Goal: Find specific page/section: Find specific page/section

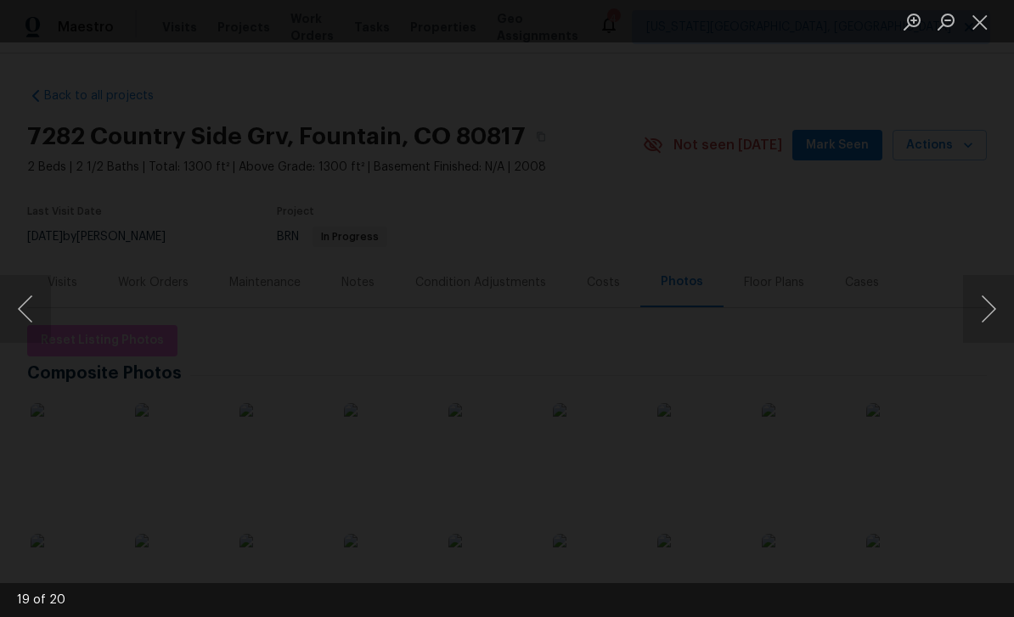
scroll to position [226, 0]
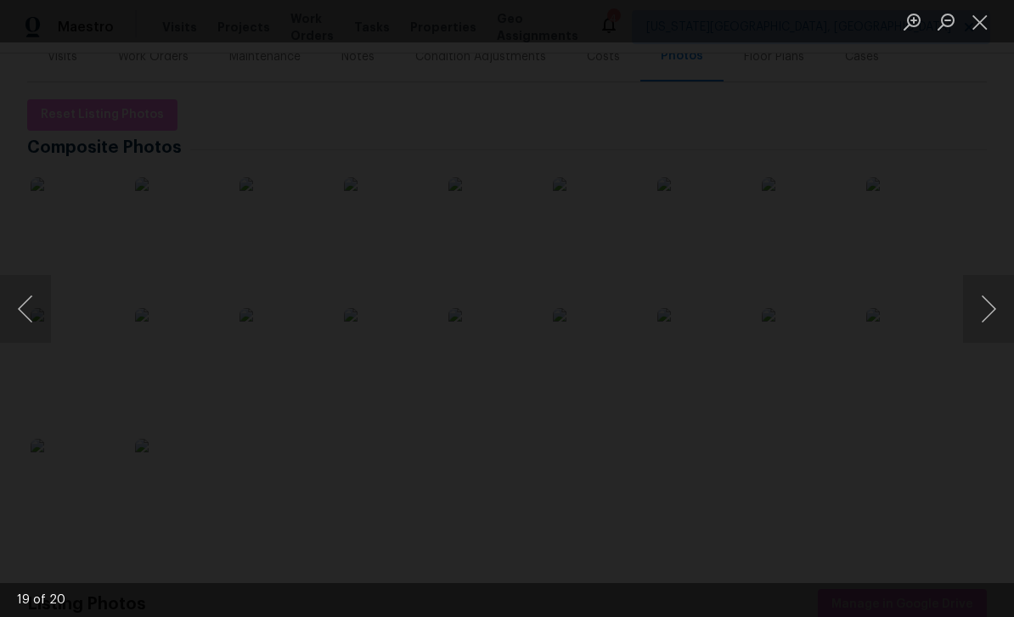
click at [988, 291] on button "Next image" at bounding box center [988, 309] width 51 height 68
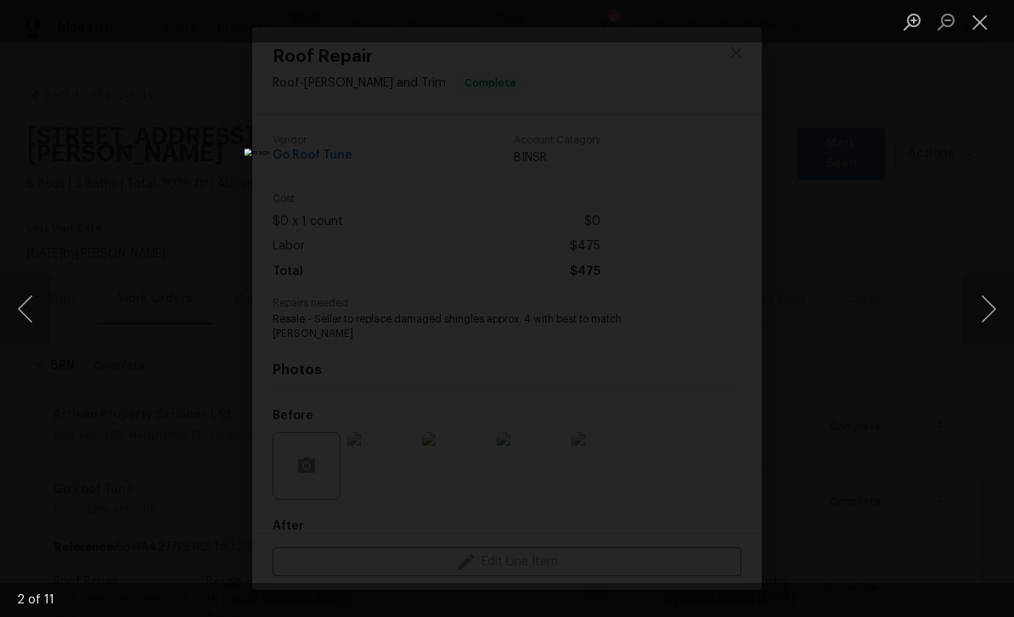
scroll to position [84, 0]
click at [985, 3] on li "Lightbox" at bounding box center [980, 21] width 34 height 42
click at [970, 25] on button "Close lightbox" at bounding box center [980, 22] width 34 height 30
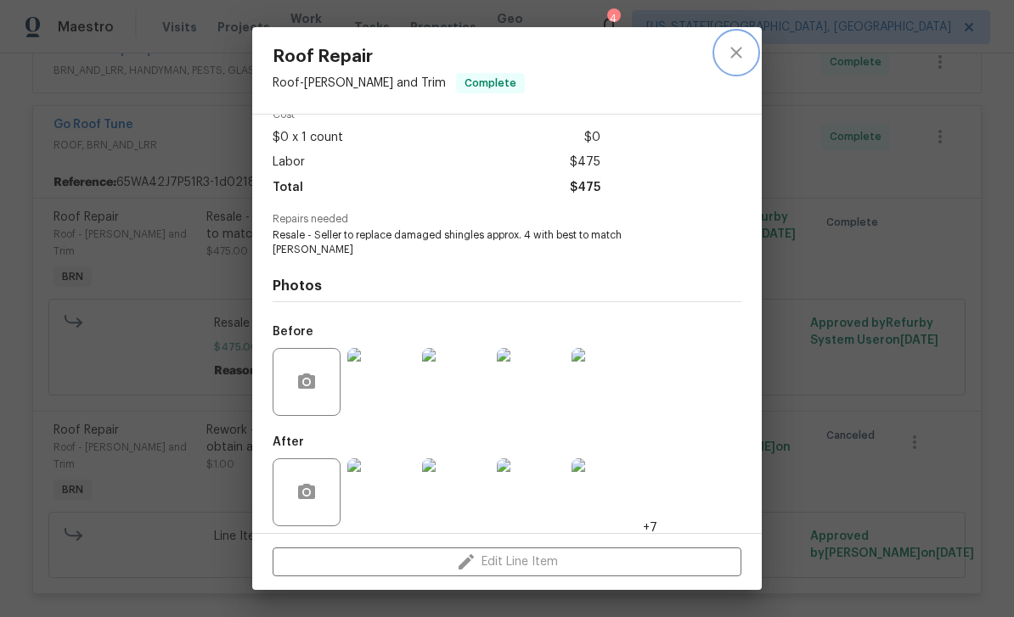
click at [740, 53] on icon "close" at bounding box center [736, 52] width 20 height 20
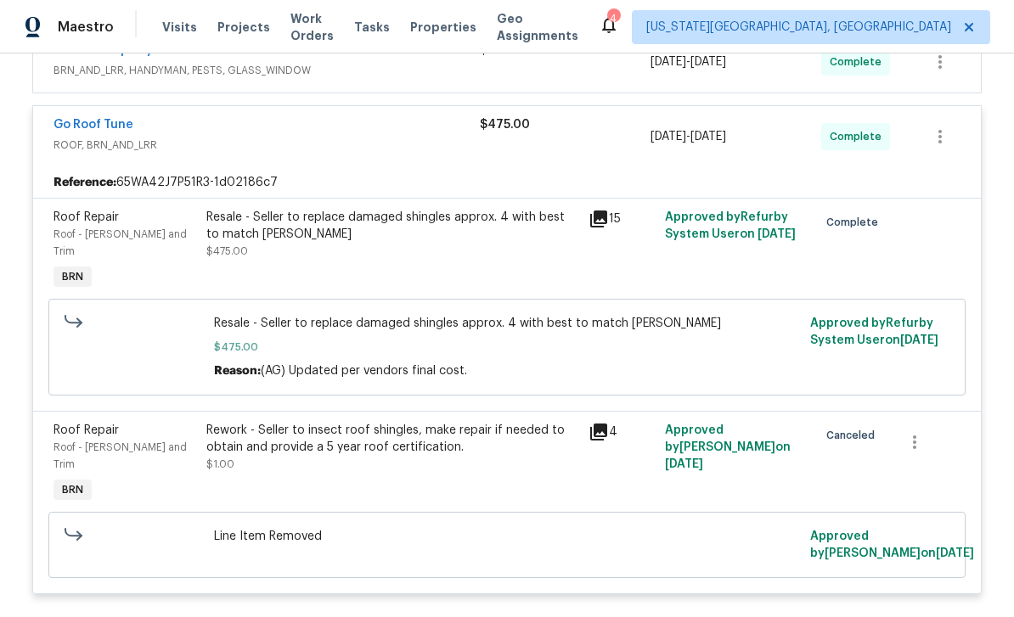
click at [458, 20] on span "Properties" at bounding box center [443, 27] width 66 height 17
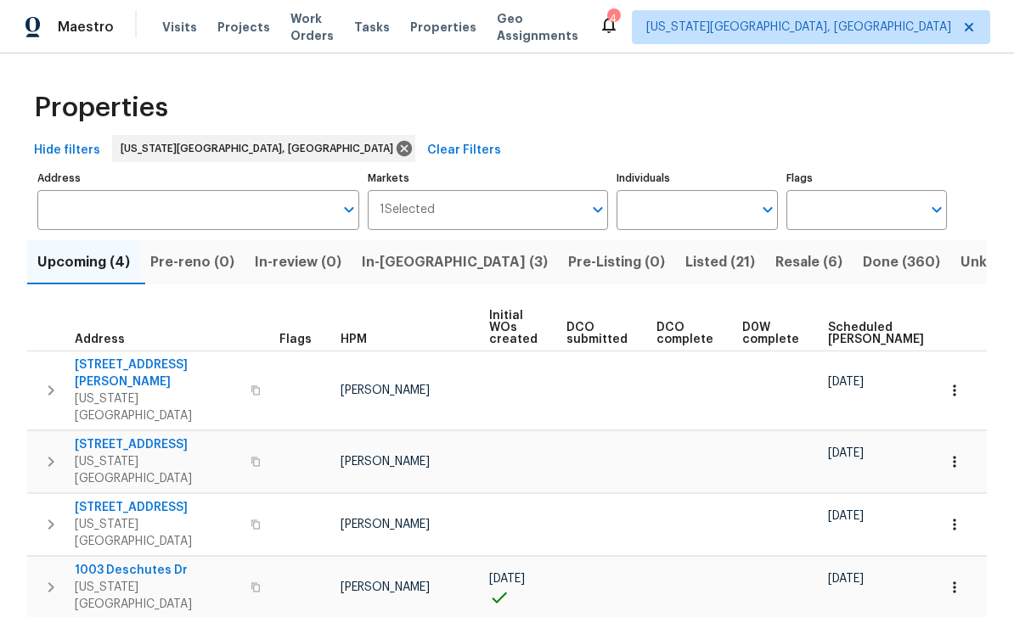
click at [685, 252] on span "Listed (21)" at bounding box center [720, 262] width 70 height 24
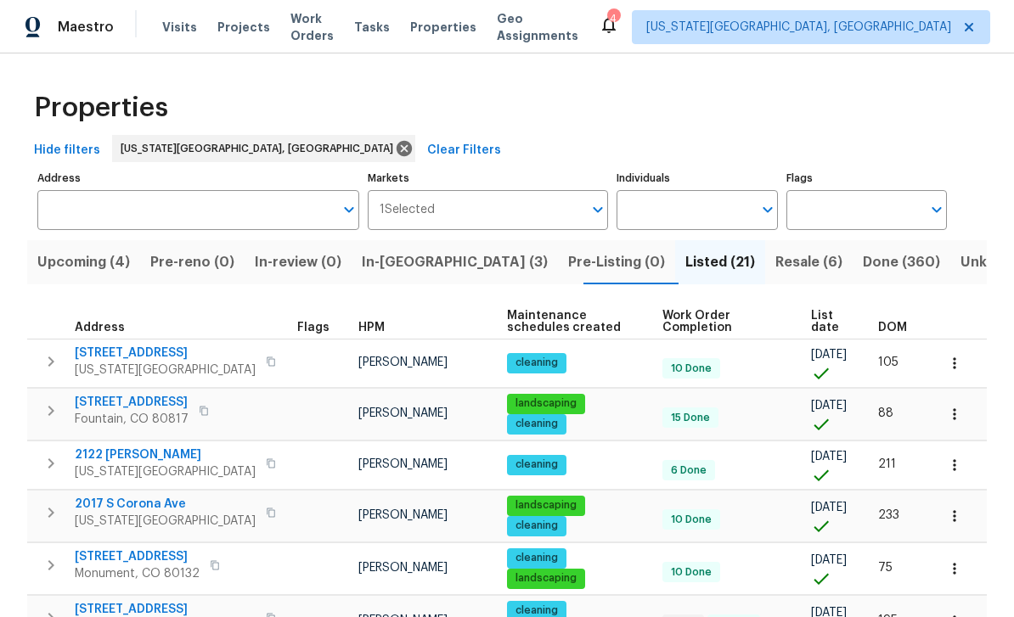
click at [824, 324] on span "List date" at bounding box center [830, 322] width 38 height 24
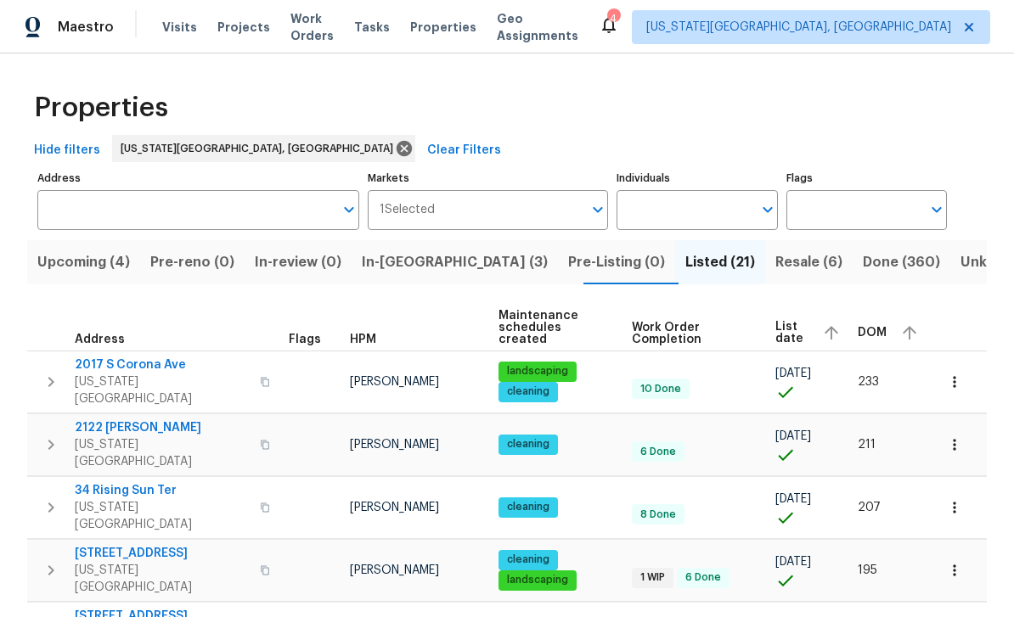
click at [782, 329] on span "List date" at bounding box center [791, 333] width 33 height 24
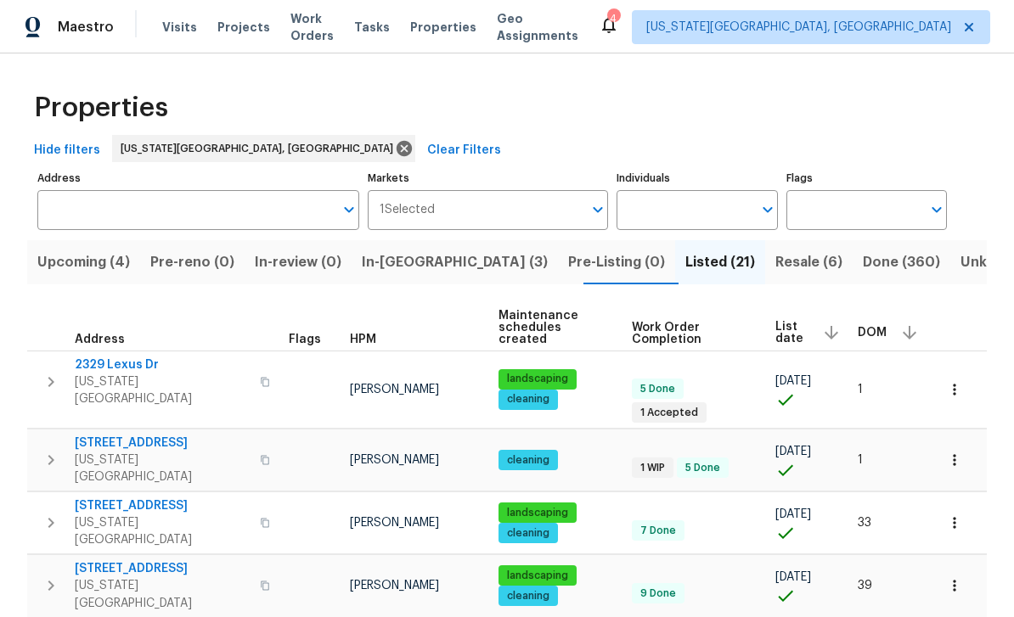
click at [105, 357] on span "2329 Lexus Dr" at bounding box center [162, 365] width 175 height 17
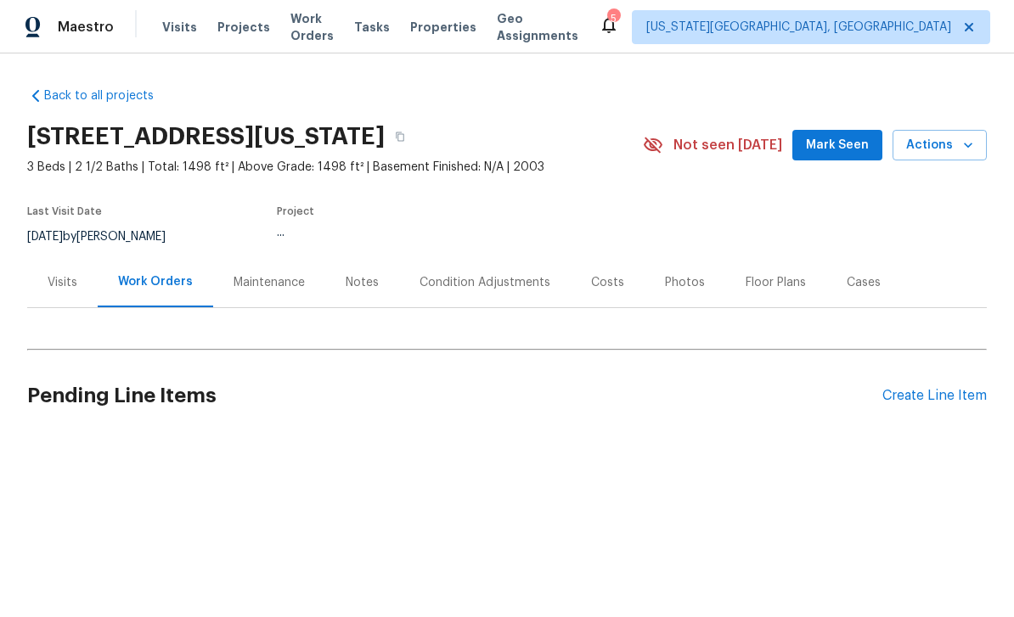
click at [685, 281] on div "Photos" at bounding box center [685, 282] width 40 height 17
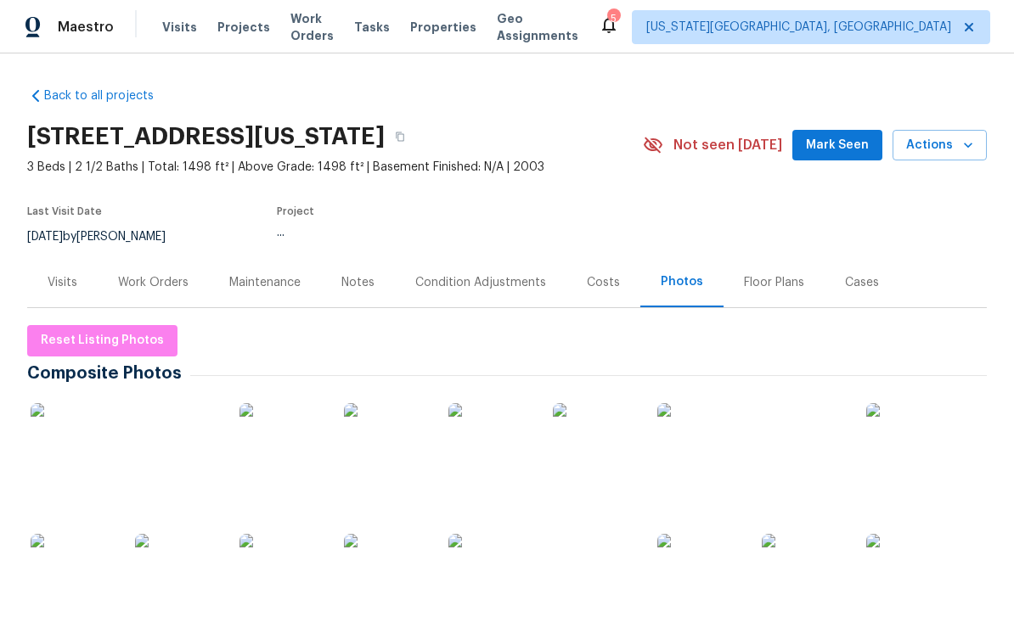
scroll to position [177, 0]
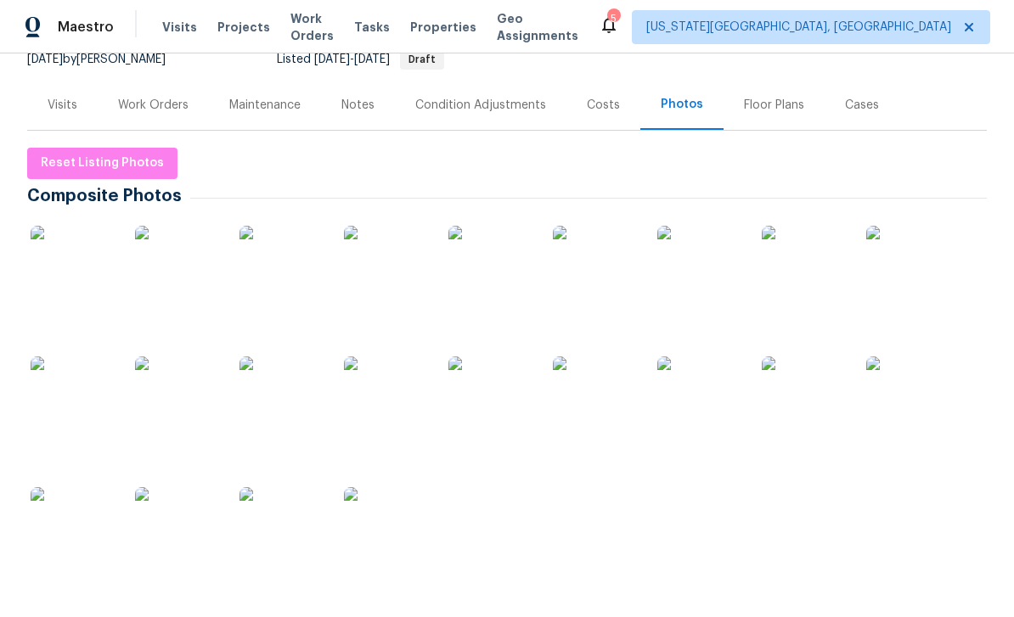
click at [80, 271] on img at bounding box center [73, 268] width 85 height 85
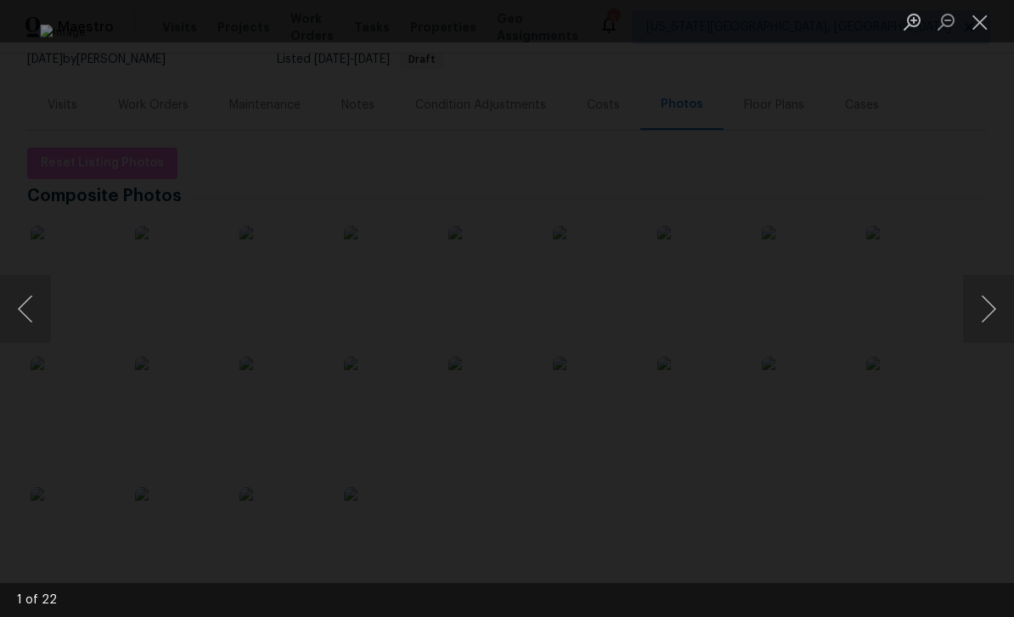
click at [990, 307] on button "Next image" at bounding box center [988, 309] width 51 height 68
click at [993, 301] on button "Next image" at bounding box center [988, 309] width 51 height 68
click at [988, 289] on button "Next image" at bounding box center [988, 309] width 51 height 68
click at [978, 280] on button "Next image" at bounding box center [988, 309] width 51 height 68
click at [991, 306] on button "Next image" at bounding box center [988, 309] width 51 height 68
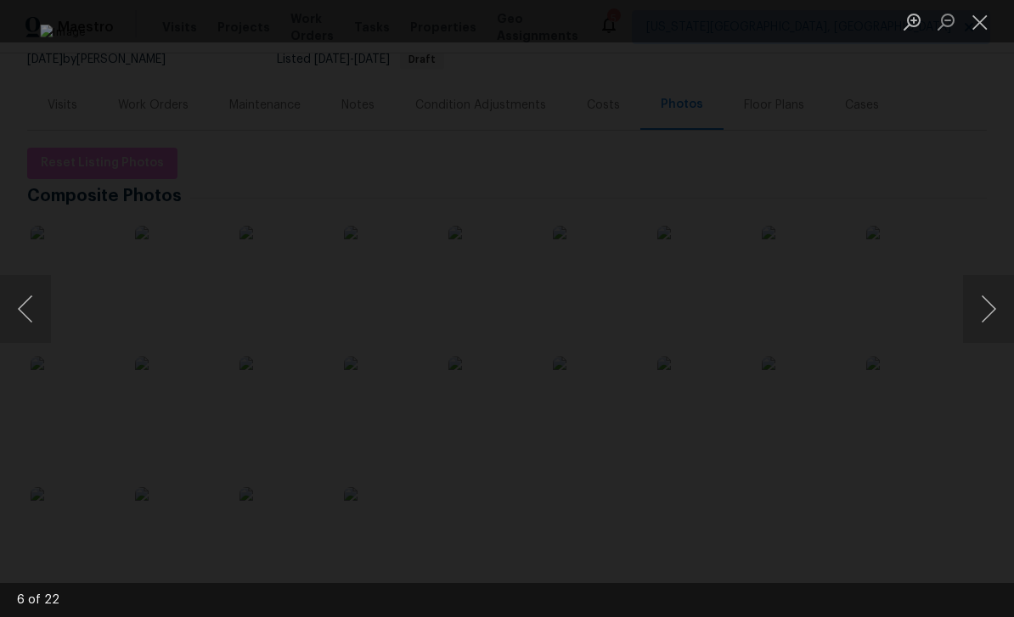
click at [995, 301] on button "Next image" at bounding box center [988, 309] width 51 height 68
click at [40, 304] on button "Previous image" at bounding box center [25, 309] width 51 height 68
click at [988, 316] on button "Next image" at bounding box center [988, 309] width 51 height 68
click at [989, 311] on button "Next image" at bounding box center [988, 309] width 51 height 68
click at [993, 314] on button "Next image" at bounding box center [988, 309] width 51 height 68
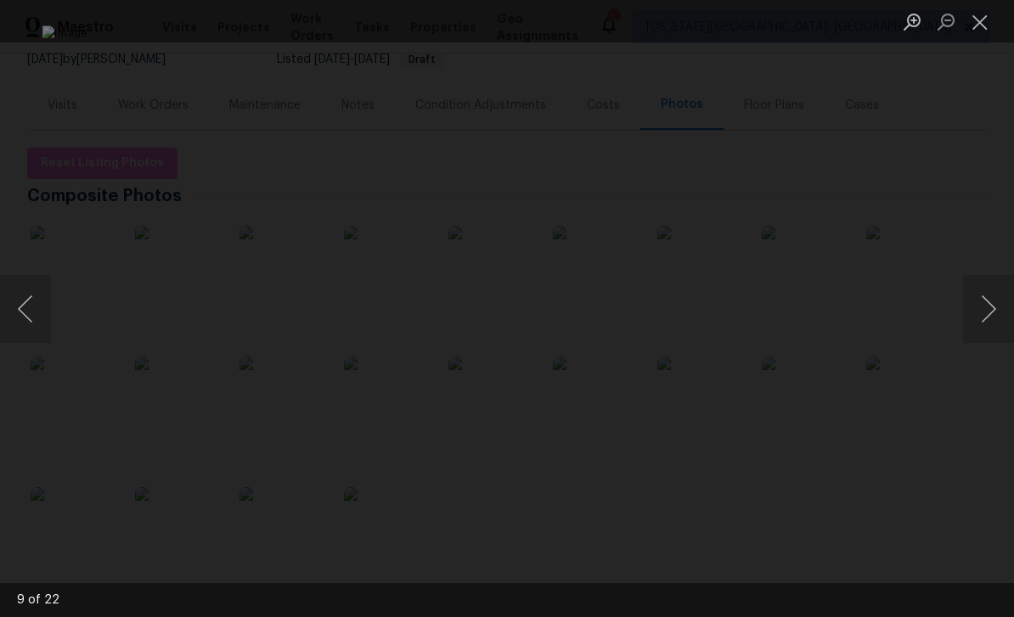
click at [991, 314] on button "Next image" at bounding box center [988, 309] width 51 height 68
click at [993, 310] on button "Next image" at bounding box center [988, 309] width 51 height 68
click at [991, 312] on button "Next image" at bounding box center [988, 309] width 51 height 68
click at [988, 318] on button "Next image" at bounding box center [988, 309] width 51 height 68
click at [993, 309] on button "Next image" at bounding box center [988, 309] width 51 height 68
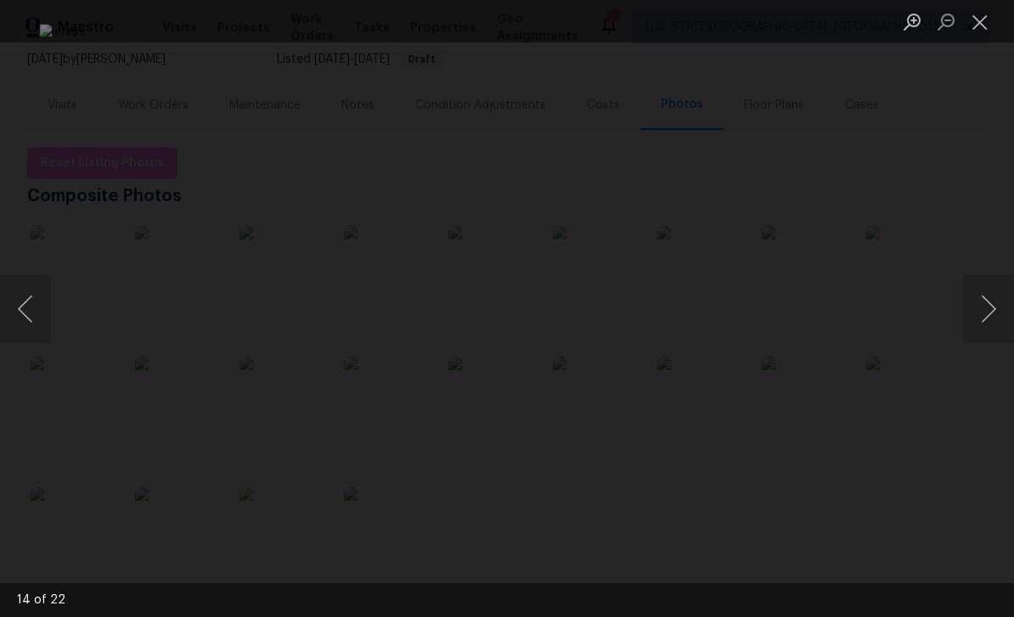
click at [993, 306] on button "Next image" at bounding box center [988, 309] width 51 height 68
click at [993, 316] on button "Next image" at bounding box center [988, 309] width 51 height 68
click at [993, 304] on button "Next image" at bounding box center [988, 309] width 51 height 68
click at [993, 308] on button "Next image" at bounding box center [988, 309] width 51 height 68
click at [991, 307] on button "Next image" at bounding box center [988, 309] width 51 height 68
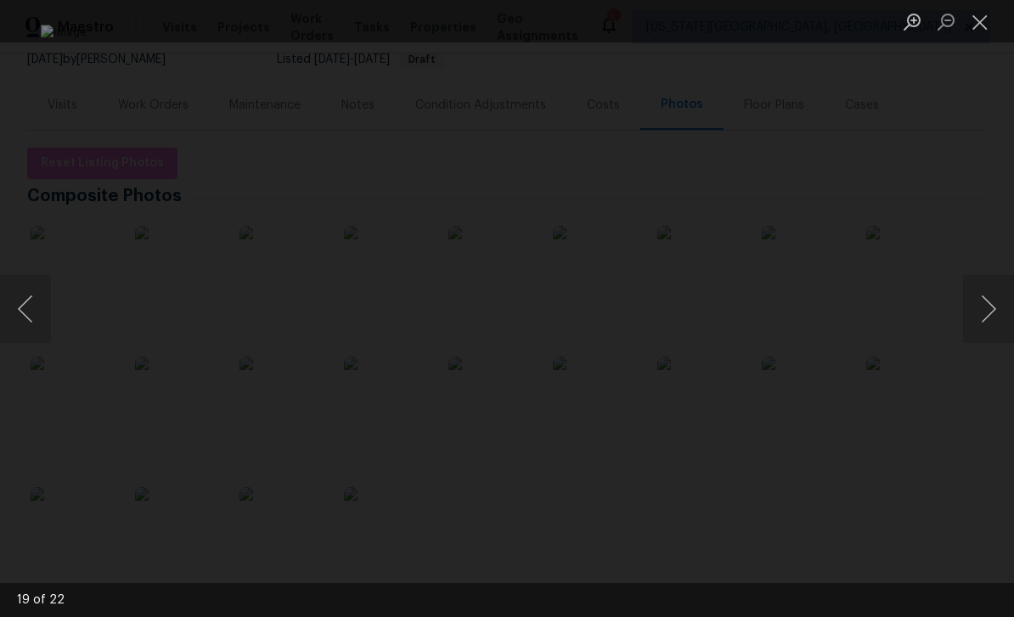
click at [994, 303] on button "Next image" at bounding box center [988, 309] width 51 height 68
click at [31, 307] on button "Previous image" at bounding box center [25, 309] width 51 height 68
click at [989, 301] on button "Next image" at bounding box center [988, 309] width 51 height 68
click at [994, 298] on button "Next image" at bounding box center [988, 309] width 51 height 68
click at [992, 305] on button "Next image" at bounding box center [988, 309] width 51 height 68
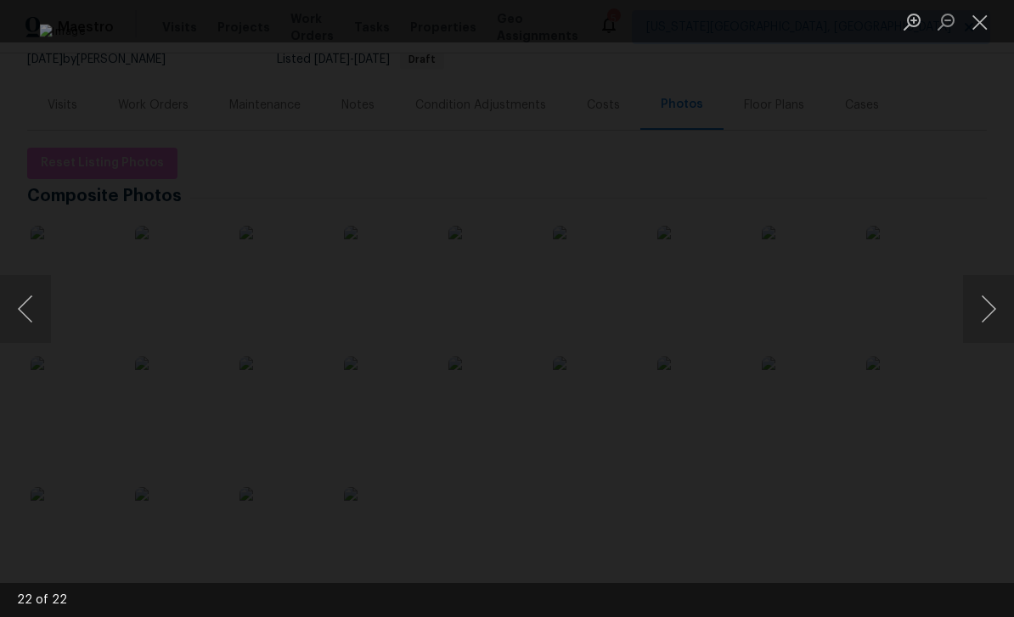
click at [990, 301] on button "Next image" at bounding box center [988, 309] width 51 height 68
click at [991, 299] on button "Next image" at bounding box center [988, 309] width 51 height 68
click at [991, 301] on button "Next image" at bounding box center [988, 309] width 51 height 68
click at [990, 302] on button "Next image" at bounding box center [988, 309] width 51 height 68
click at [980, 23] on button "Close lightbox" at bounding box center [980, 22] width 34 height 30
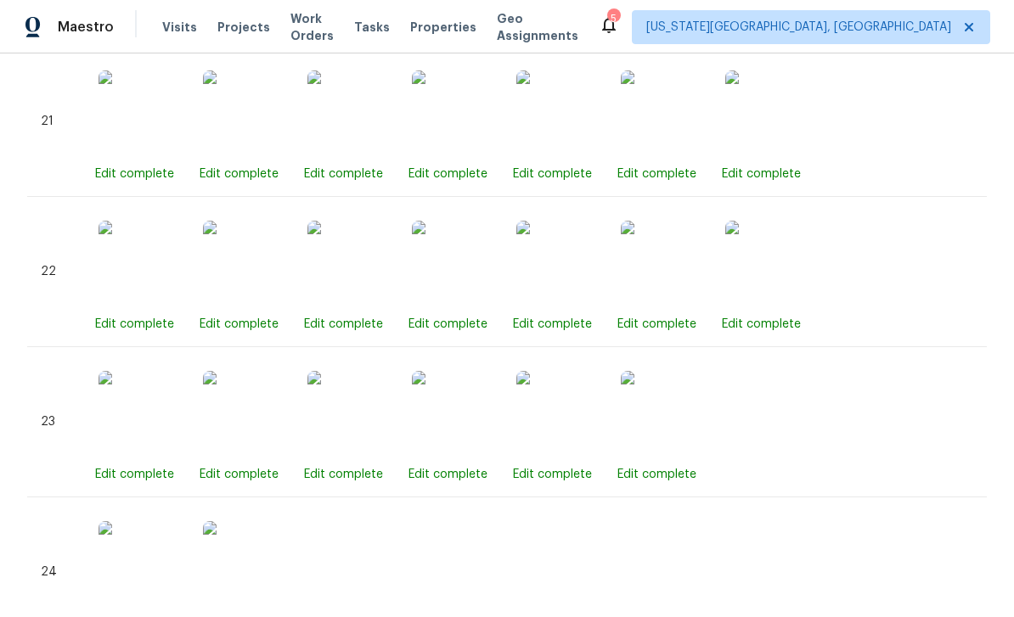
scroll to position [4017, 0]
click at [779, 265] on img at bounding box center [767, 264] width 85 height 85
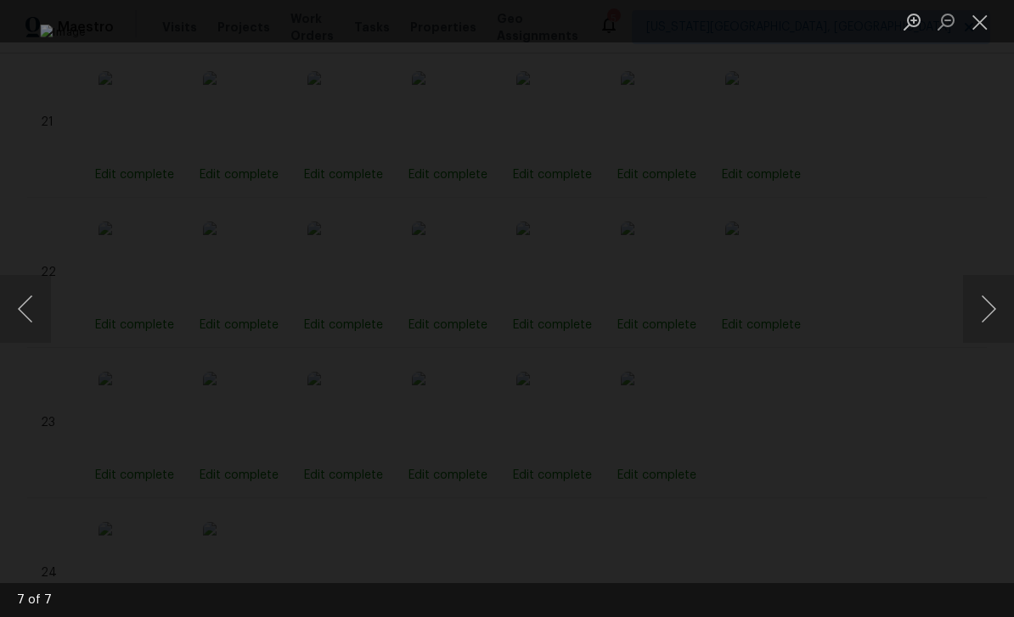
click at [974, 32] on button "Close lightbox" at bounding box center [980, 22] width 34 height 30
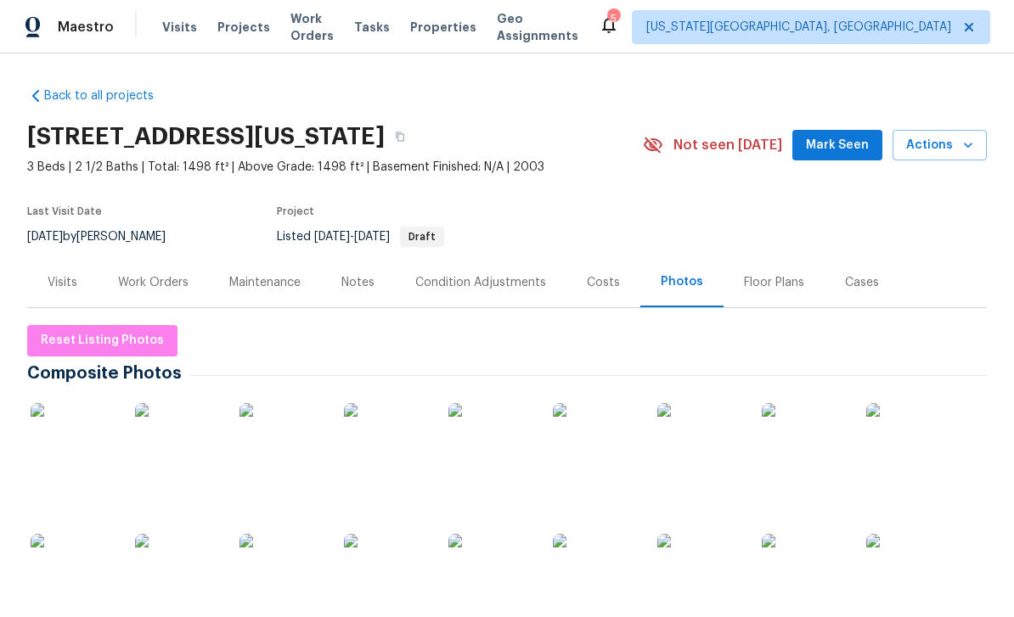
scroll to position [0, 0]
click at [363, 286] on div "Notes" at bounding box center [357, 282] width 33 height 17
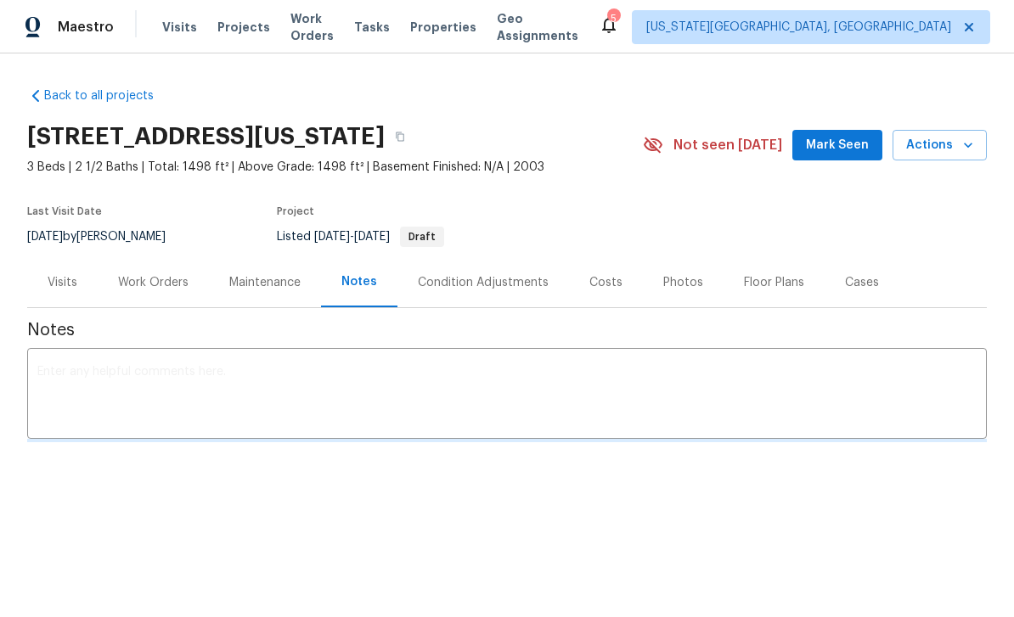
click at [813, 146] on span "Mark Seen" at bounding box center [837, 145] width 63 height 21
